Goal: Information Seeking & Learning: Learn about a topic

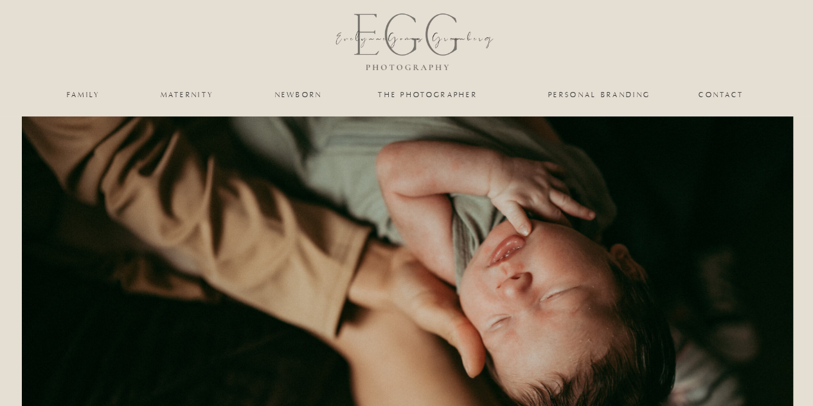
click at [306, 95] on nav "newborn" at bounding box center [299, 95] width 53 height 8
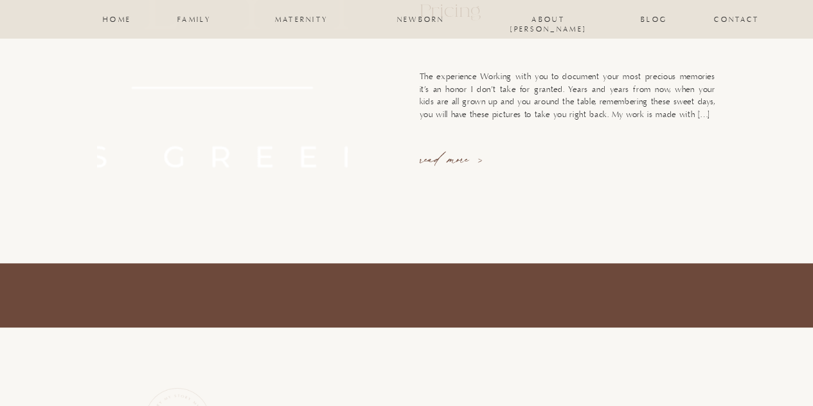
scroll to position [558, 0]
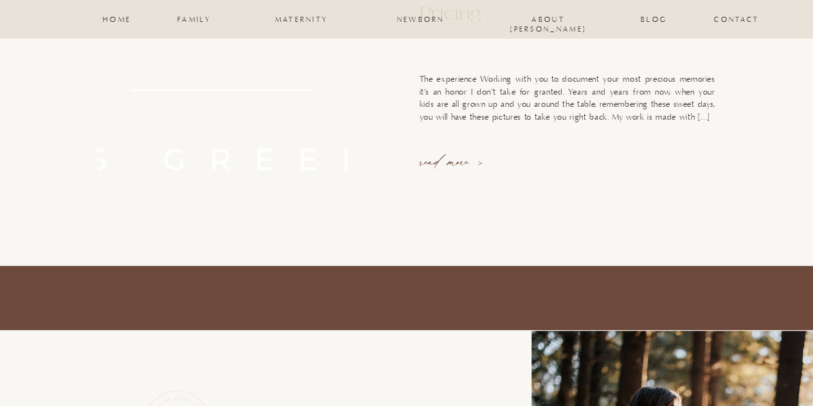
click at [433, 166] on p "read more >" at bounding box center [465, 160] width 91 height 18
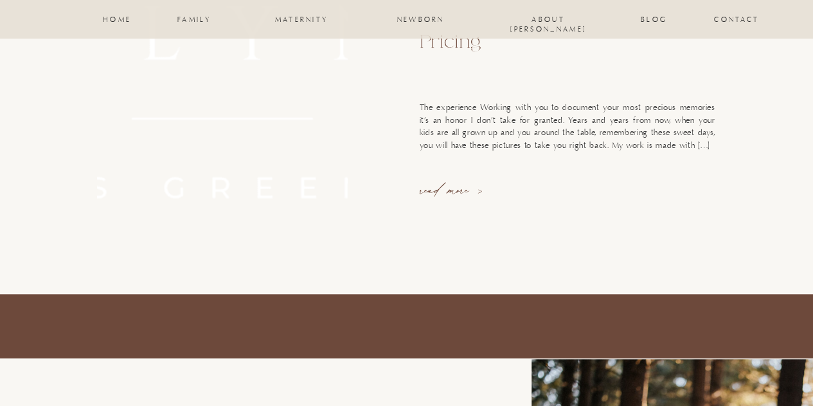
scroll to position [528, 0]
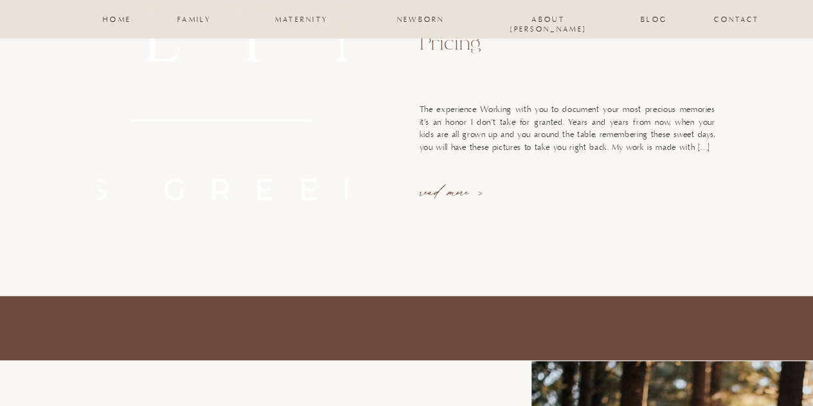
click at [660, 147] on p "The experience Working with you to document your most precious memories it’s an…" at bounding box center [568, 128] width 296 height 50
click at [685, 148] on p "The experience Working with you to document your most precious memories it’s an…" at bounding box center [568, 128] width 296 height 50
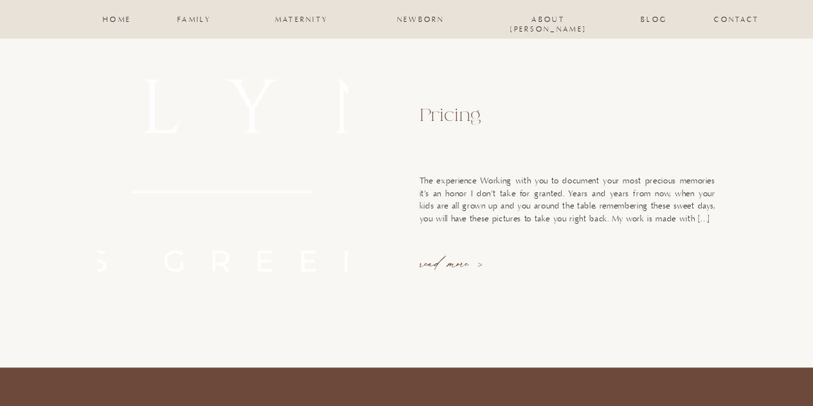
scroll to position [399, 0]
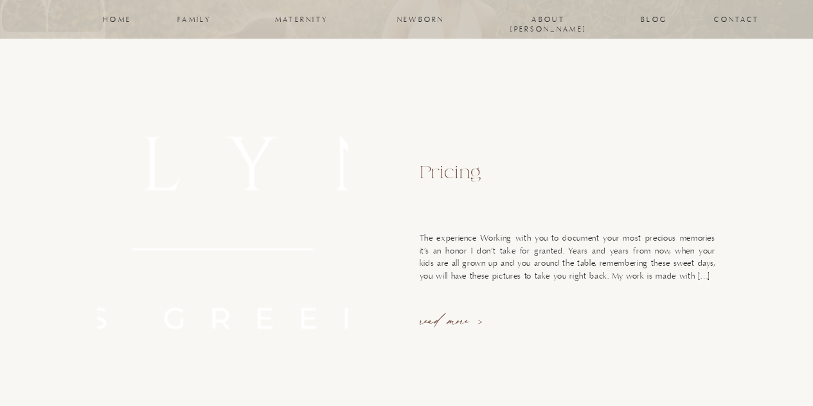
click at [447, 315] on p "read more >" at bounding box center [465, 319] width 91 height 18
